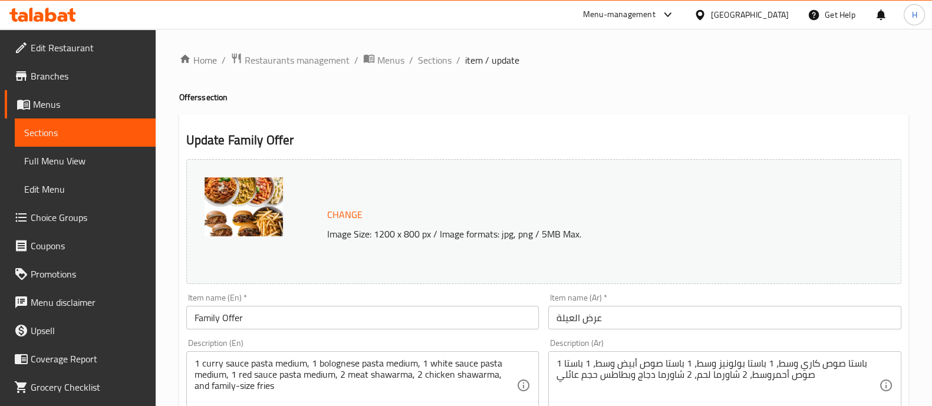
click at [239, 211] on img at bounding box center [244, 207] width 78 height 59
click at [244, 208] on img at bounding box center [244, 207] width 78 height 59
click at [245, 207] on img at bounding box center [244, 207] width 78 height 59
click at [242, 199] on img at bounding box center [244, 207] width 78 height 59
click at [60, 72] on span "Branches" at bounding box center [89, 76] width 116 height 14
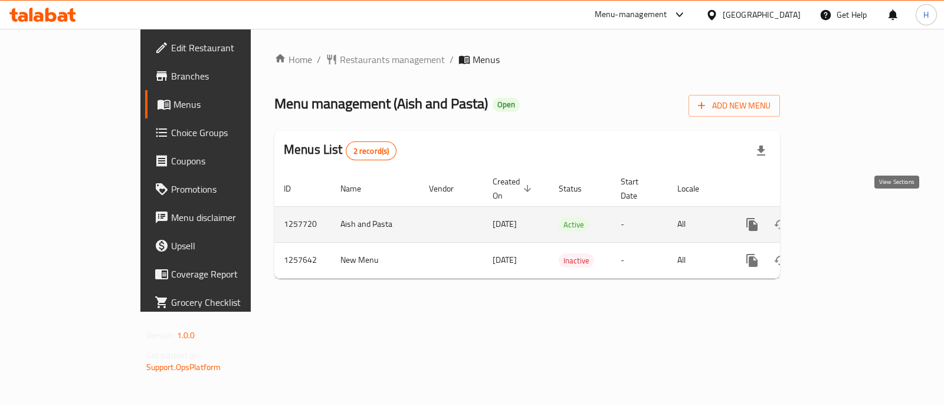
click at [844, 218] on icon "enhanced table" at bounding box center [837, 225] width 14 height 14
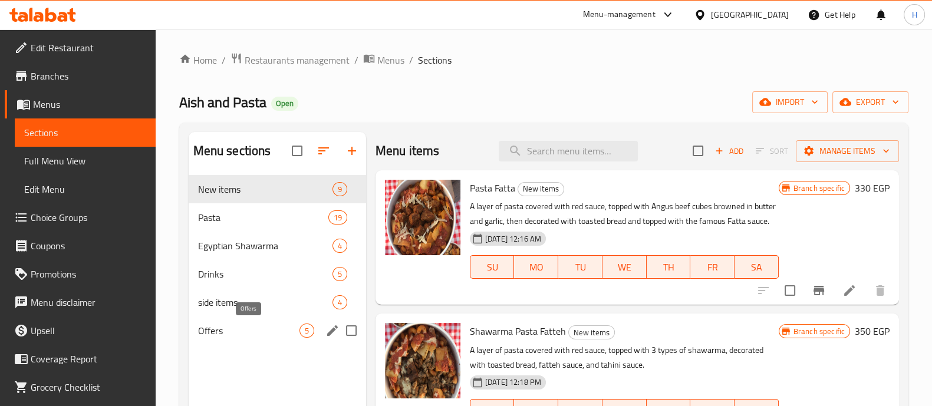
click at [265, 325] on span "Offers" at bounding box center [248, 331] width 101 height 14
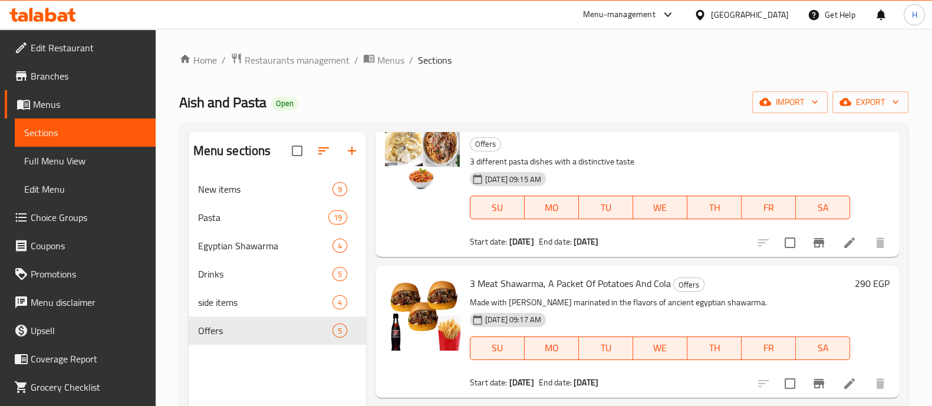
scroll to position [361, 0]
drag, startPoint x: 511, startPoint y: 228, endPoint x: 567, endPoint y: 338, distance: 123.7
click at [563, 236] on div "Start date: 10-08-2025 End date: 31-12-2025" at bounding box center [660, 242] width 380 height 12
drag, startPoint x: 524, startPoint y: 359, endPoint x: 554, endPoint y: 364, distance: 30.6
click at [554, 364] on div "3 Meat Shawarma, A Packet Of Potatoes And Cola Offers Made with angus beef mari…" at bounding box center [660, 332] width 390 height 122
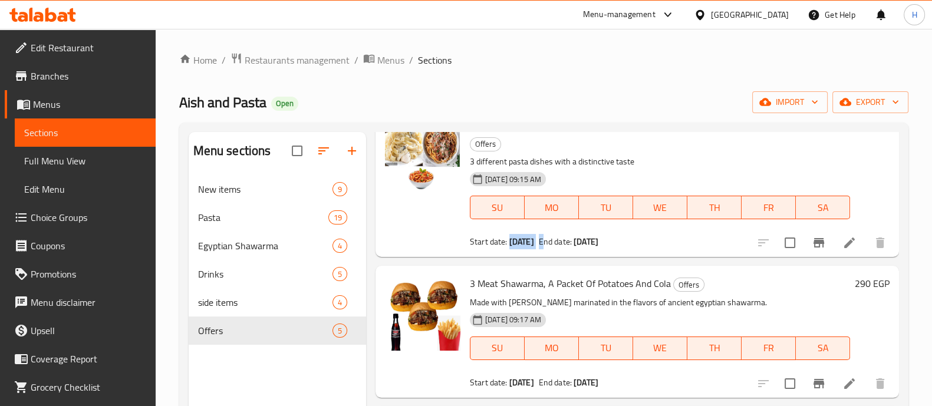
scroll to position [147, 0]
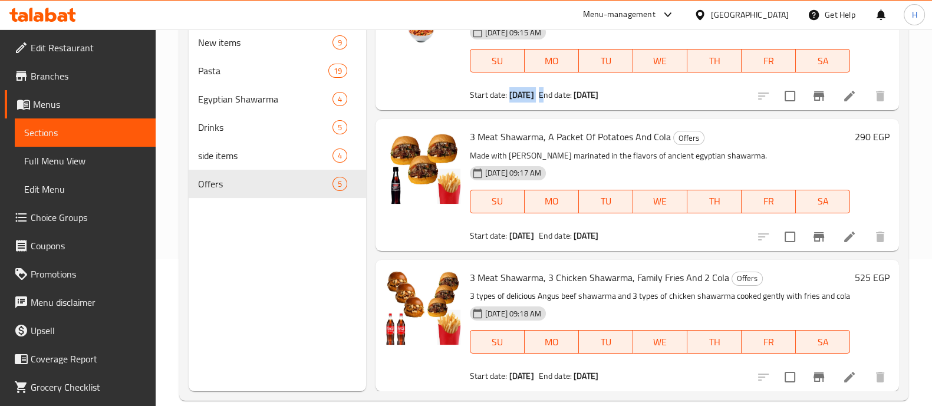
drag, startPoint x: 508, startPoint y: 373, endPoint x: 543, endPoint y: 376, distance: 34.3
click at [534, 376] on b "10-08-2025" at bounding box center [522, 376] width 25 height 15
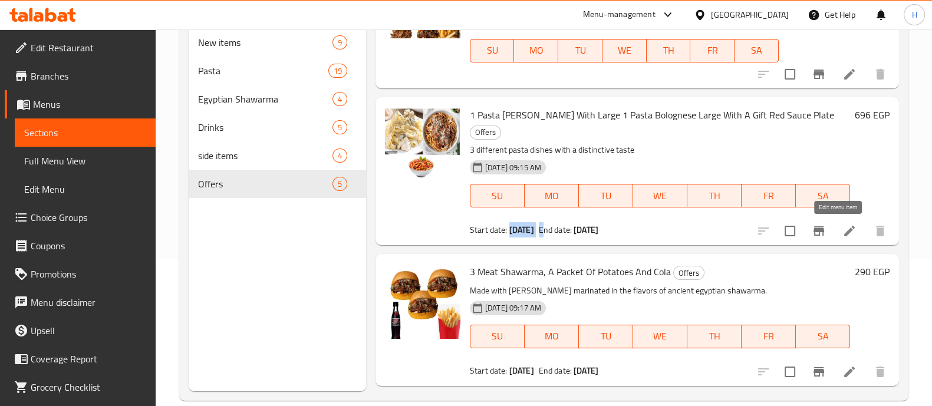
click at [843, 234] on icon at bounding box center [850, 231] width 14 height 14
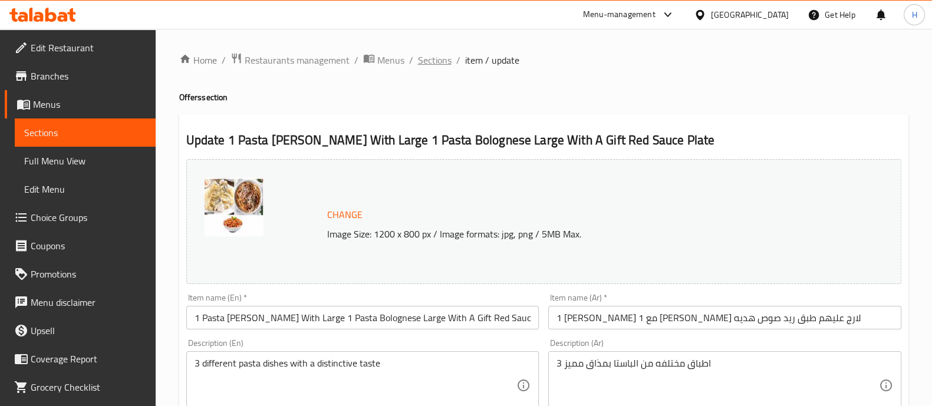
click at [430, 55] on span "Sections" at bounding box center [435, 60] width 34 height 14
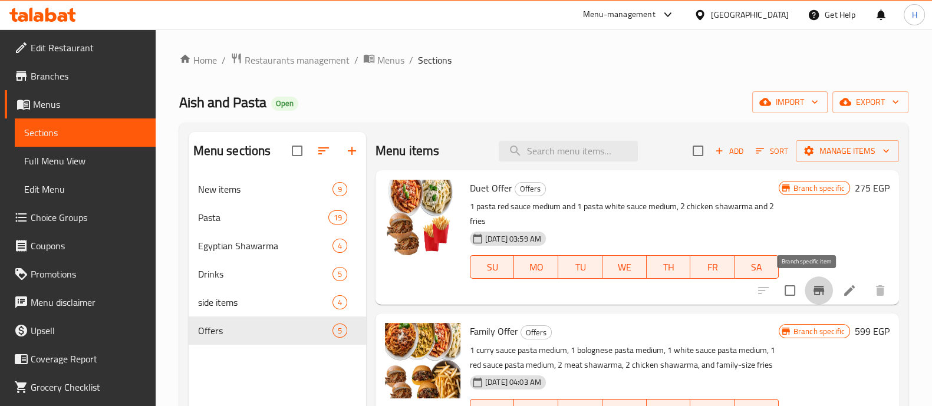
click at [814, 290] on icon "Branch-specific-item" at bounding box center [819, 290] width 11 height 9
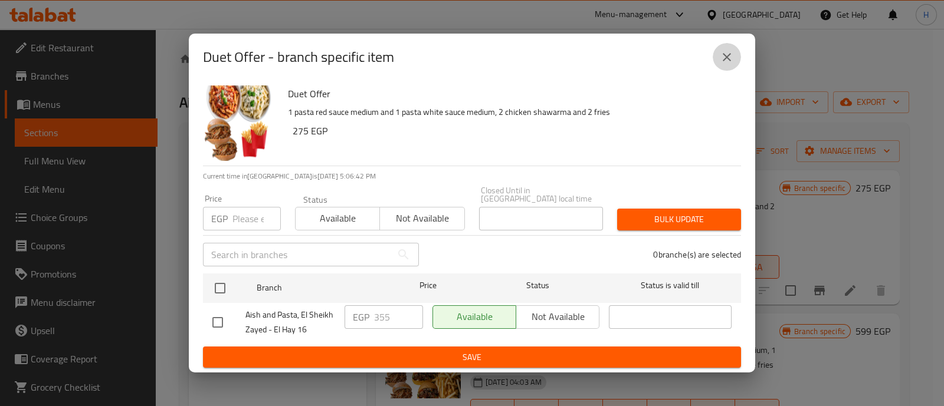
click at [718, 62] on button "close" at bounding box center [726, 57] width 28 height 28
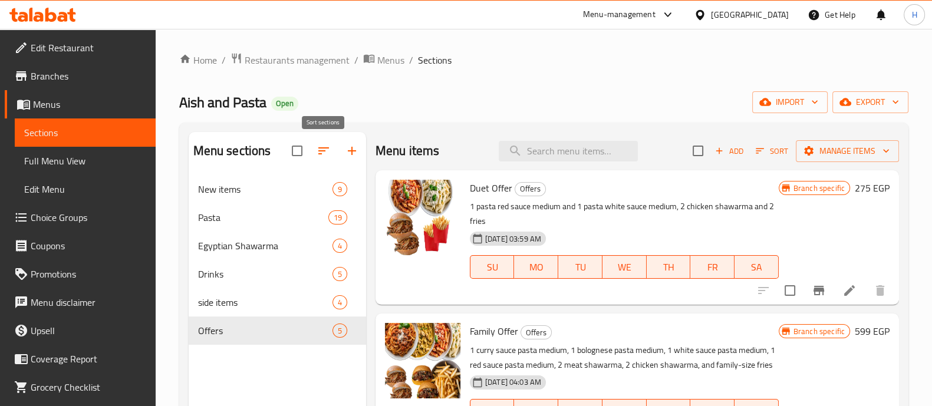
click at [323, 147] on icon "button" at bounding box center [324, 151] width 14 height 14
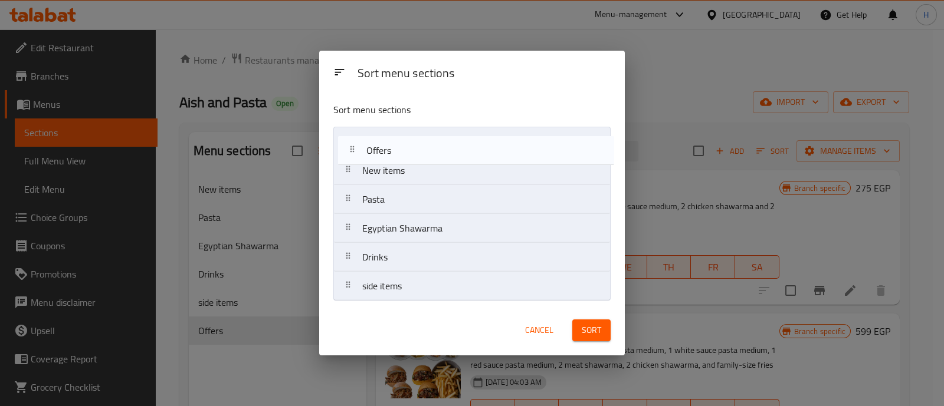
drag, startPoint x: 349, startPoint y: 287, endPoint x: 351, endPoint y: 143, distance: 143.9
click at [351, 143] on nav "New items Pasta Egyptian Shawarma Drinks side items Offers" at bounding box center [471, 214] width 277 height 175
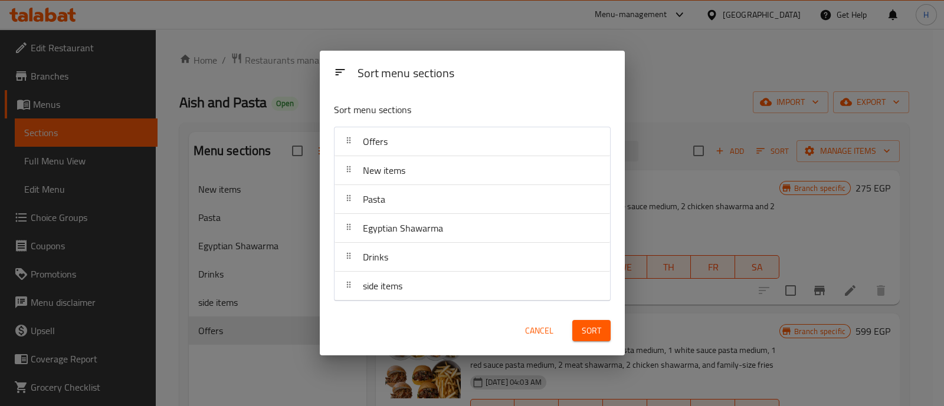
click at [590, 336] on span "Sort" at bounding box center [590, 331] width 19 height 15
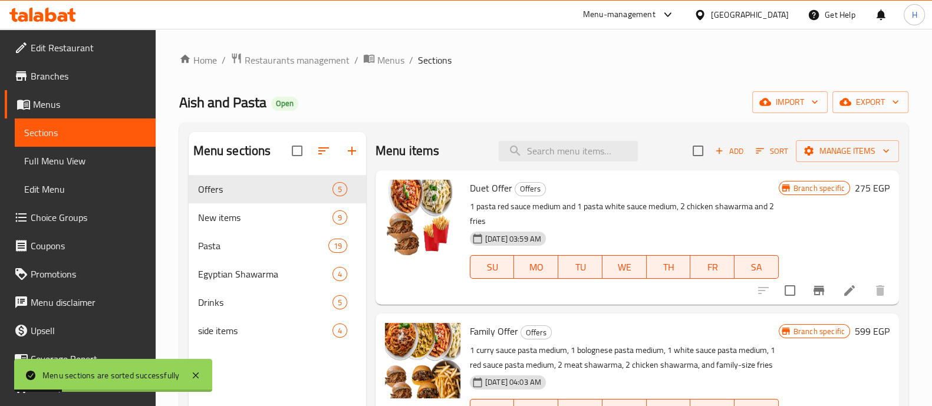
click at [656, 13] on div "Menu-management" at bounding box center [619, 15] width 73 height 14
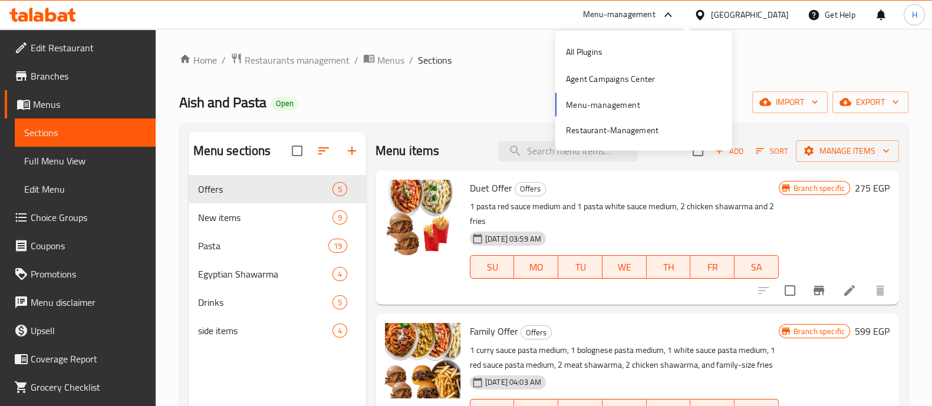
click at [50, 21] on icon at bounding box center [50, 15] width 11 height 14
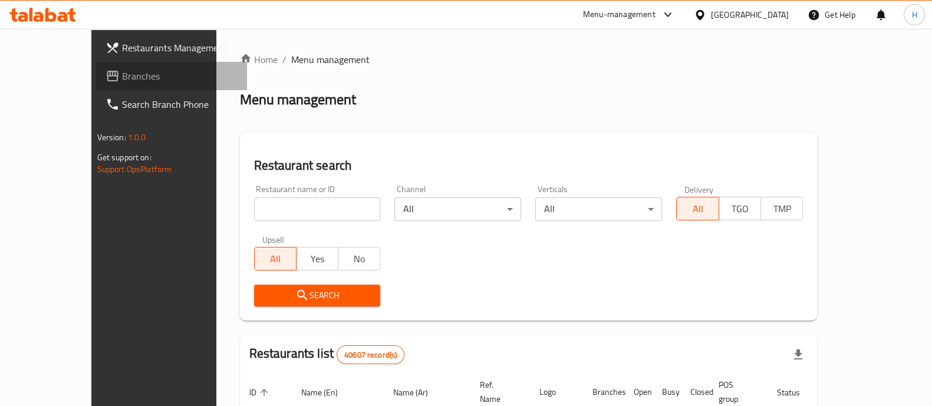
click at [122, 83] on span "Branches" at bounding box center [180, 76] width 116 height 14
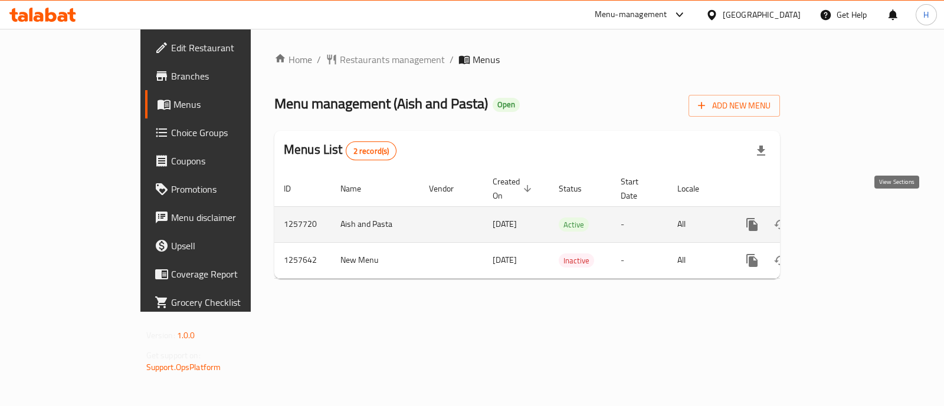
click at [851, 219] on link "enhanced table" at bounding box center [837, 225] width 28 height 28
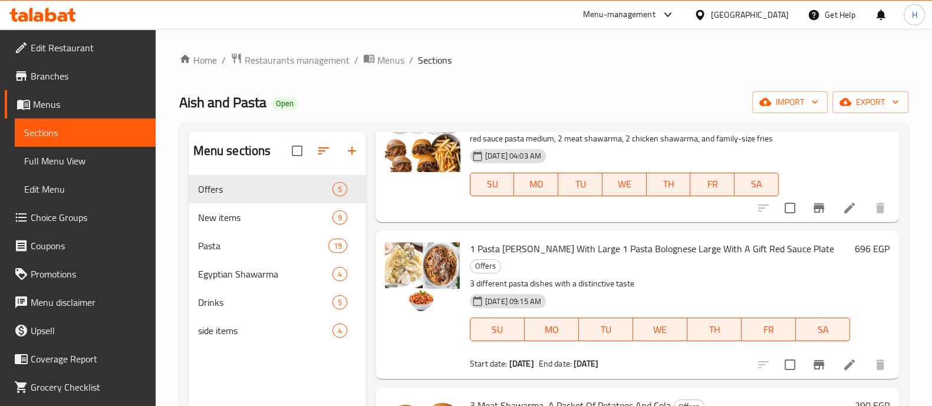
scroll to position [287, 0]
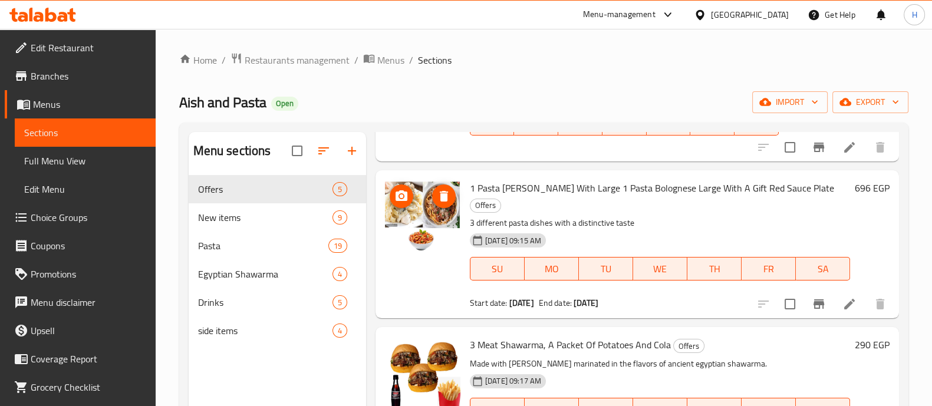
click at [422, 213] on img at bounding box center [422, 217] width 75 height 75
click at [421, 224] on img at bounding box center [422, 217] width 75 height 75
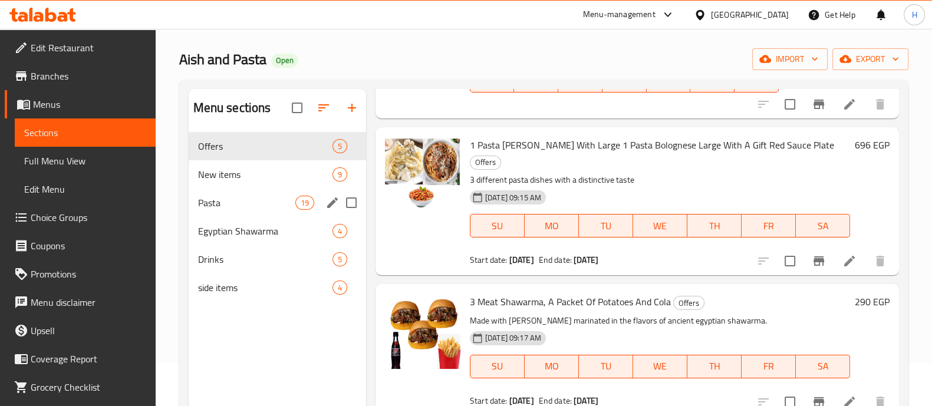
scroll to position [73, 0]
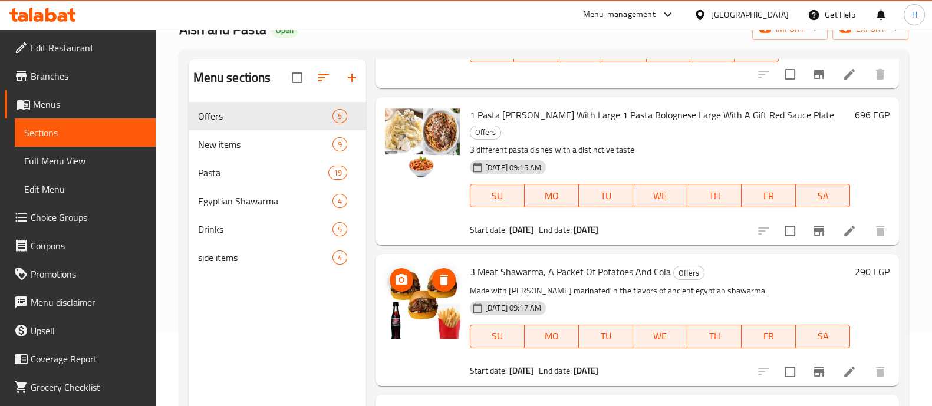
click at [416, 310] on img at bounding box center [422, 301] width 75 height 75
click at [419, 310] on img at bounding box center [422, 301] width 75 height 75
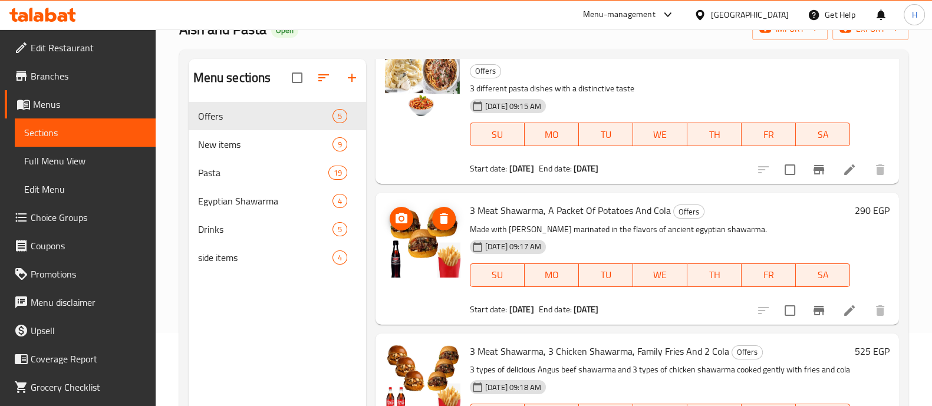
click at [433, 255] on img at bounding box center [422, 239] width 75 height 75
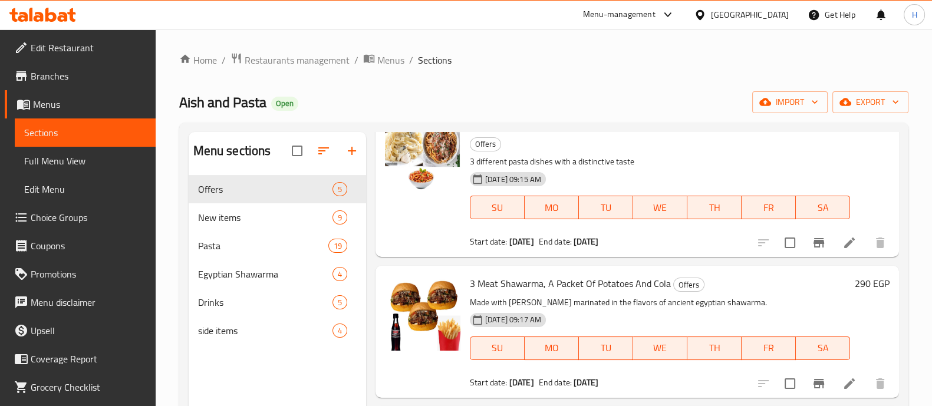
scroll to position [165, 0]
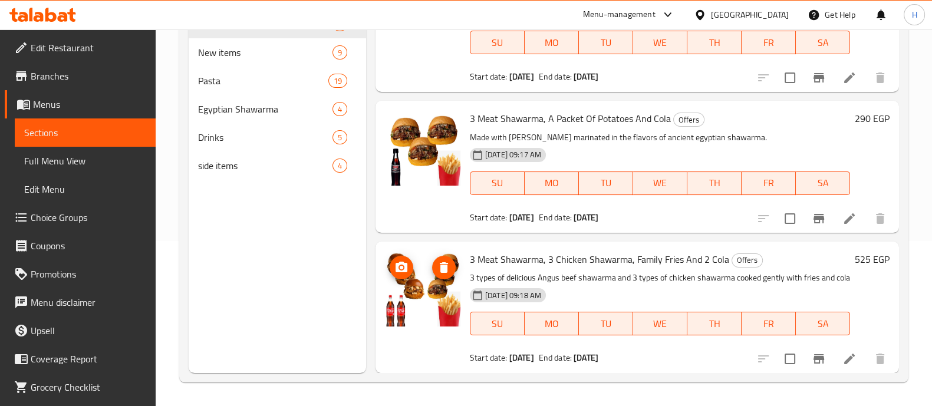
click at [439, 286] on img at bounding box center [422, 288] width 75 height 75
click at [431, 278] on img at bounding box center [422, 288] width 75 height 75
click at [425, 279] on img at bounding box center [422, 288] width 75 height 75
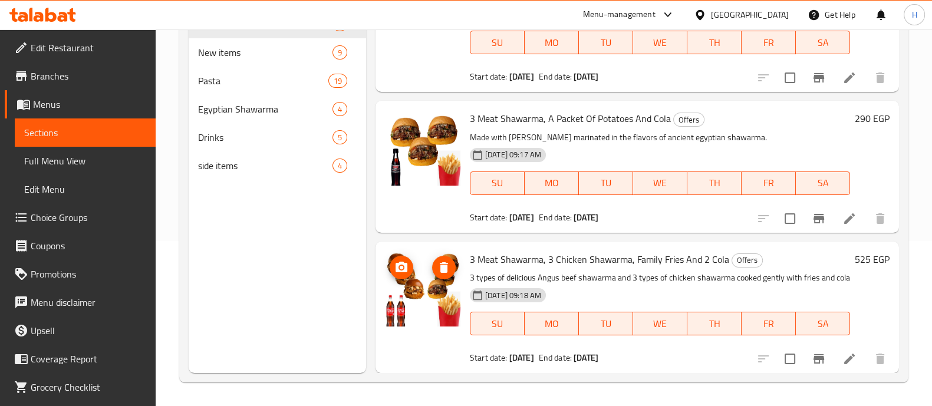
click at [425, 279] on img at bounding box center [422, 288] width 75 height 75
click at [424, 279] on img at bounding box center [422, 288] width 75 height 75
drag, startPoint x: 424, startPoint y: 279, endPoint x: 413, endPoint y: 291, distance: 16.3
click at [413, 291] on img at bounding box center [422, 288] width 75 height 75
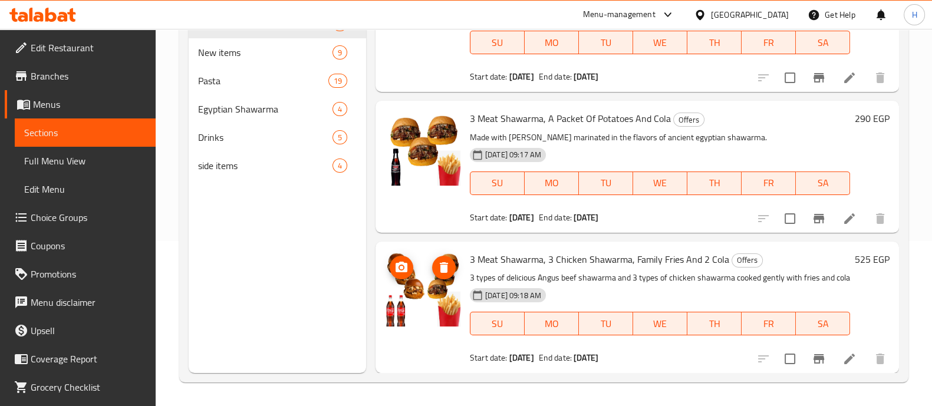
click at [413, 291] on img at bounding box center [422, 288] width 75 height 75
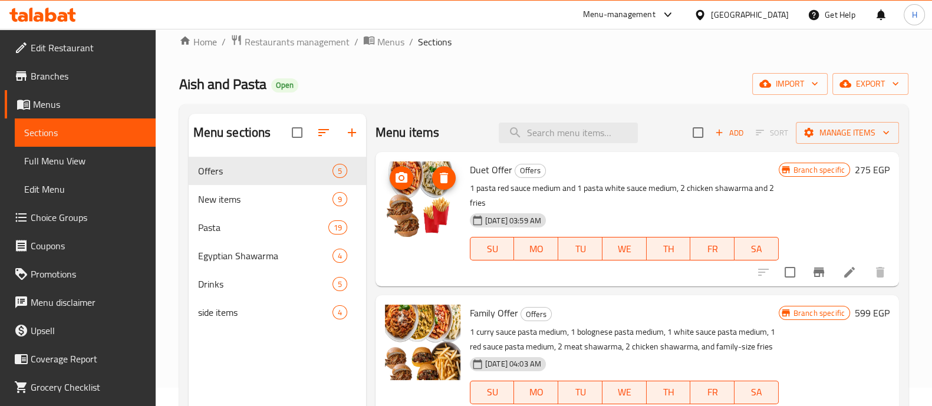
scroll to position [17, 0]
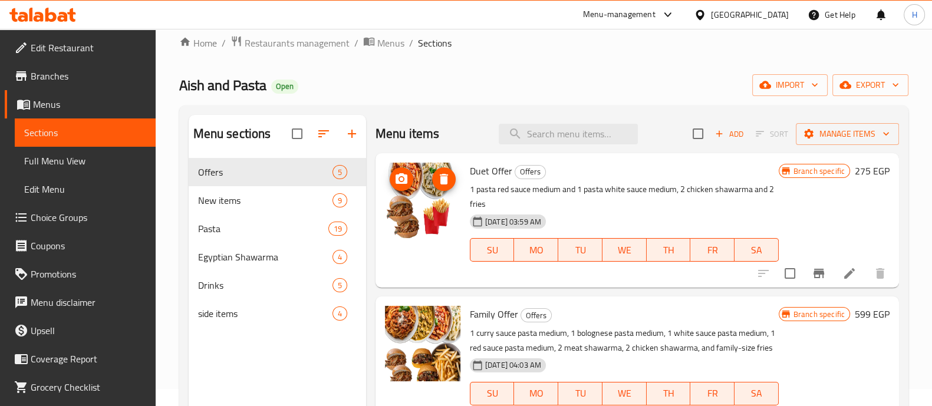
click at [422, 205] on img at bounding box center [422, 200] width 75 height 75
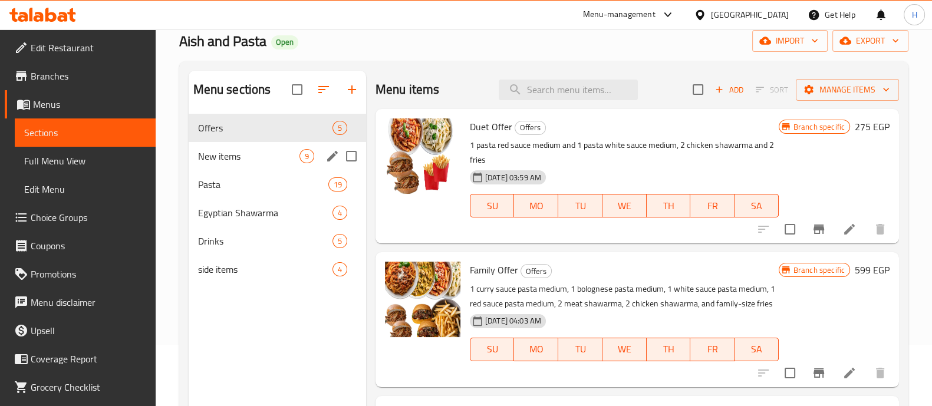
scroll to position [0, 0]
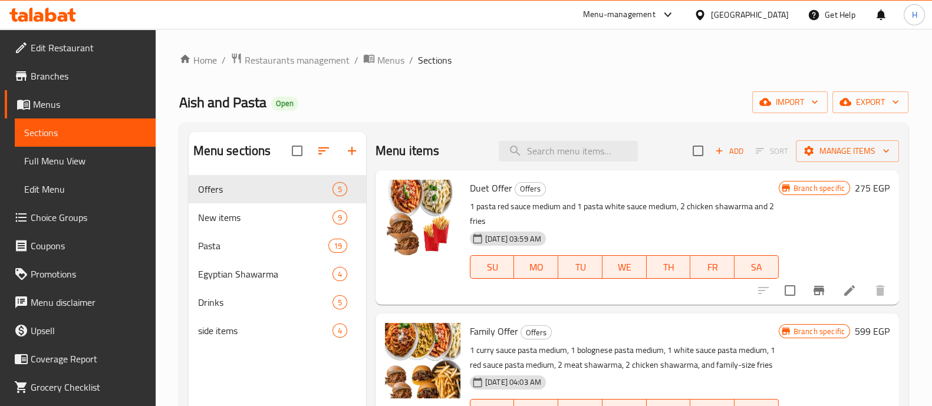
click at [57, 15] on icon at bounding box center [42, 15] width 67 height 14
